Goal: Information Seeking & Learning: Learn about a topic

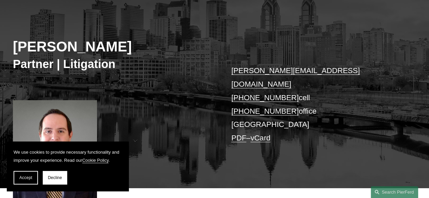
scroll to position [169, 0]
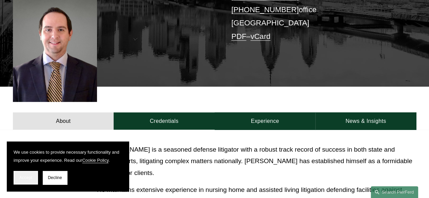
click at [19, 175] on button "Accept" at bounding box center [26, 178] width 24 height 14
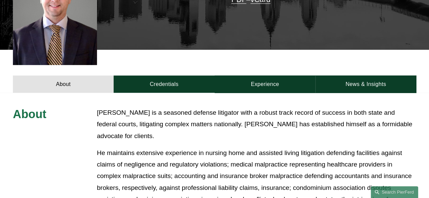
scroll to position [237, 0]
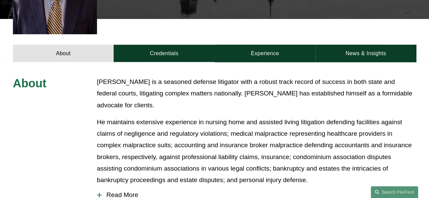
click at [116, 191] on span "Read More" at bounding box center [259, 194] width 314 height 7
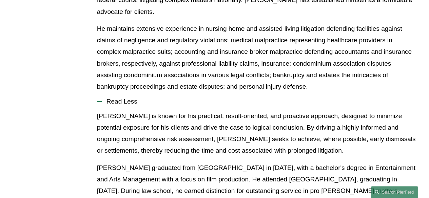
scroll to position [161, 0]
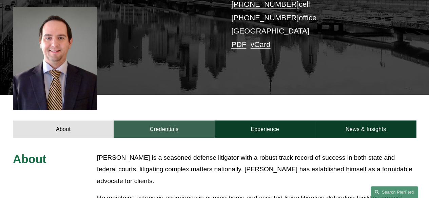
click at [171, 123] on link "Credentials" at bounding box center [164, 129] width 101 height 17
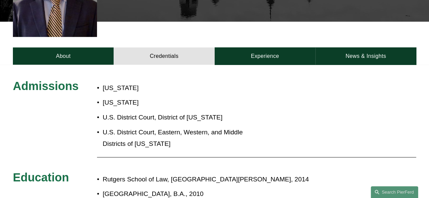
scroll to position [229, 0]
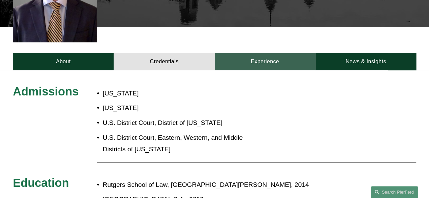
click at [241, 53] on link "Experience" at bounding box center [264, 61] width 101 height 17
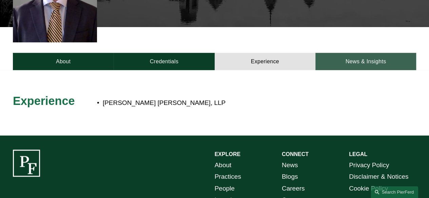
click at [349, 53] on link "News & Insights" at bounding box center [365, 61] width 101 height 17
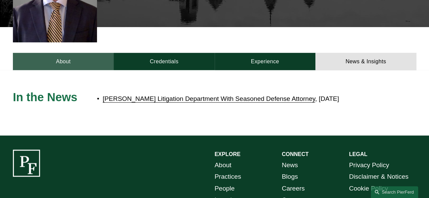
click at [61, 53] on link "About" at bounding box center [63, 61] width 101 height 17
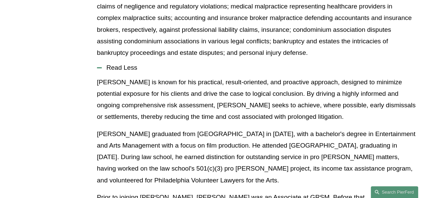
scroll to position [263, 0]
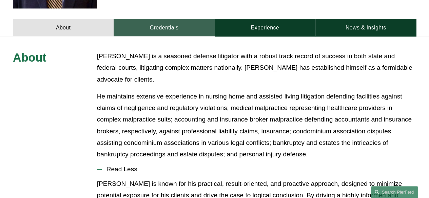
click at [163, 19] on link "Credentials" at bounding box center [164, 27] width 101 height 17
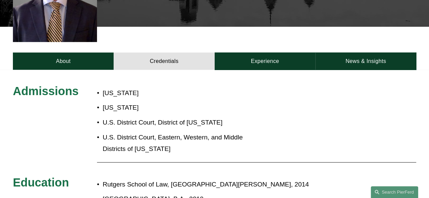
scroll to position [229, 0]
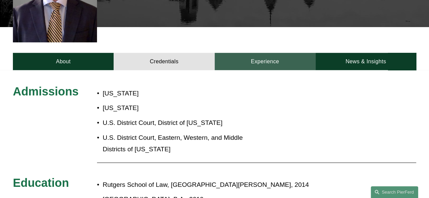
click at [245, 55] on link "Experience" at bounding box center [264, 61] width 101 height 17
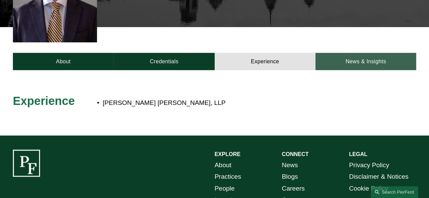
click at [332, 57] on link "News & Insights" at bounding box center [365, 61] width 101 height 17
